Goal: Go to known website: Access a specific website the user already knows

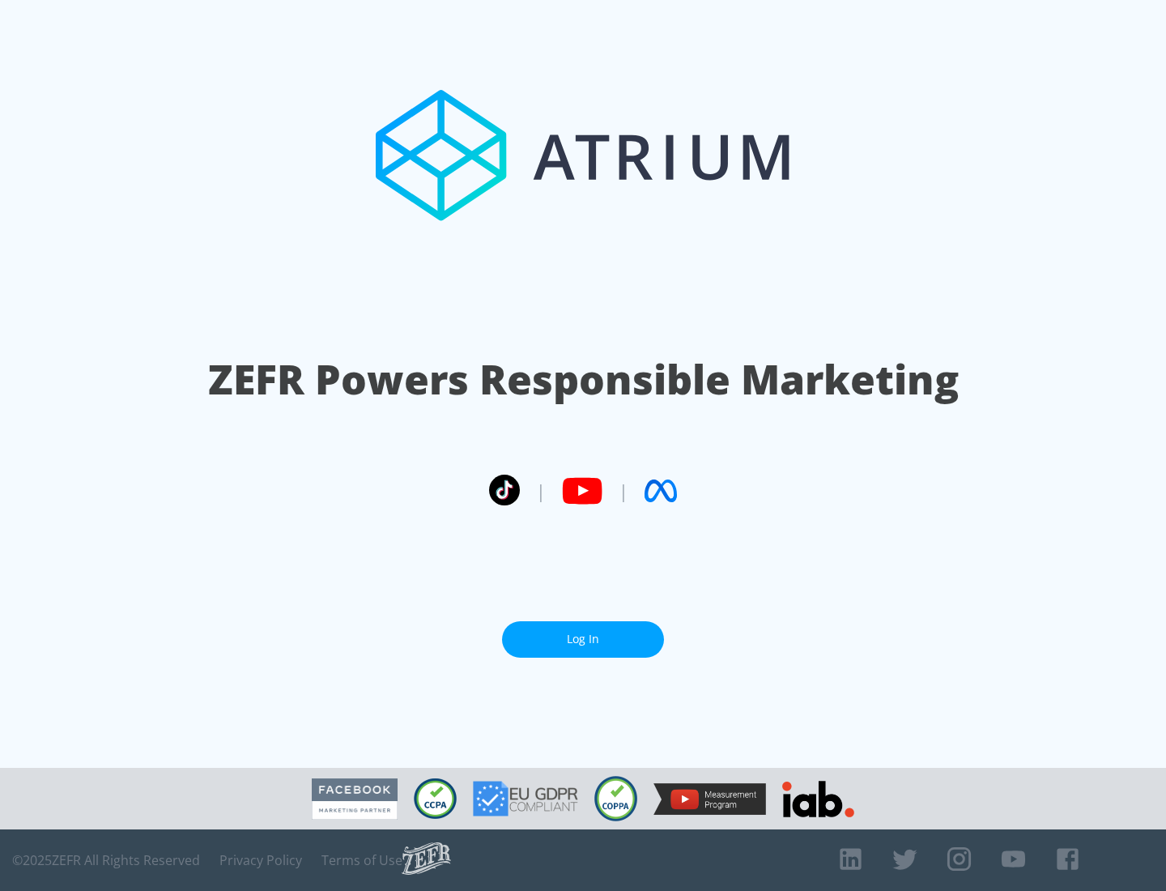
click at [583, 639] on link "Log In" at bounding box center [583, 639] width 162 height 36
